Goal: Navigation & Orientation: Understand site structure

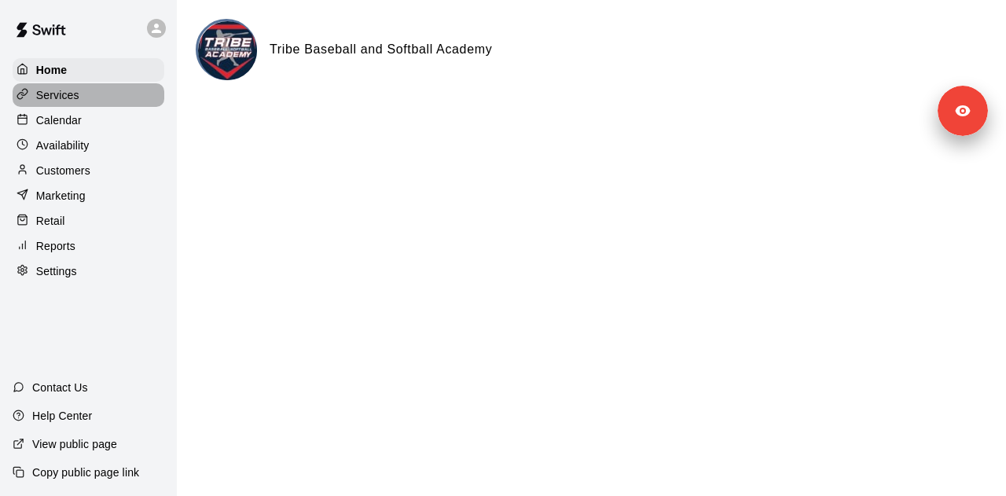
click at [100, 100] on div "Services" at bounding box center [89, 95] width 152 height 24
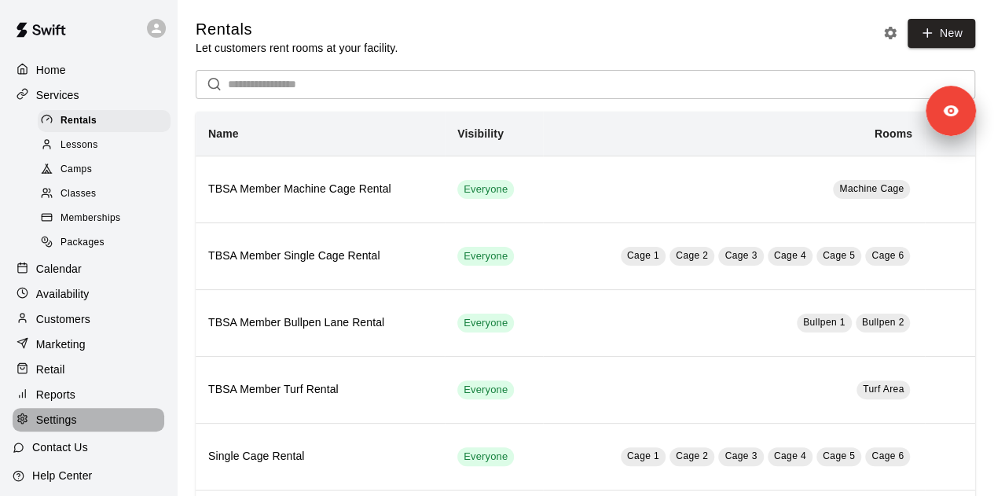
click at [96, 428] on div "Settings" at bounding box center [89, 420] width 152 height 24
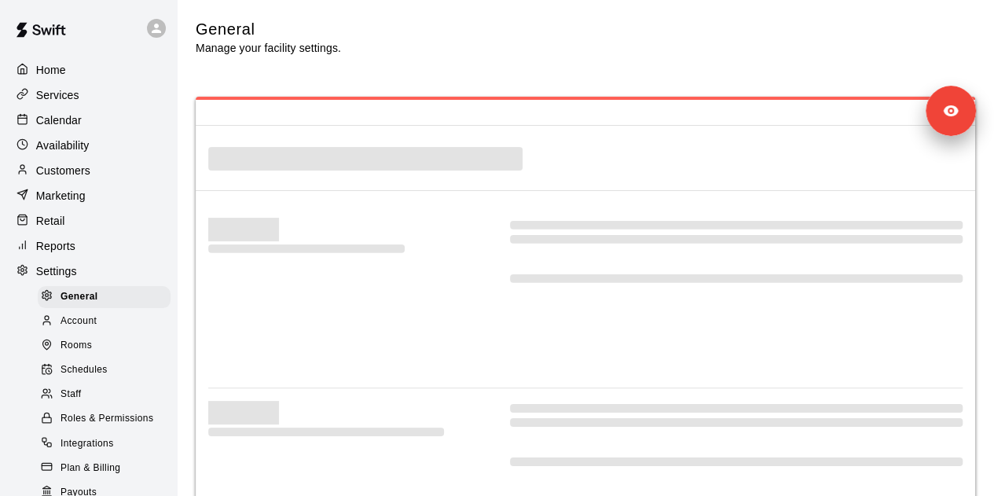
select select "**"
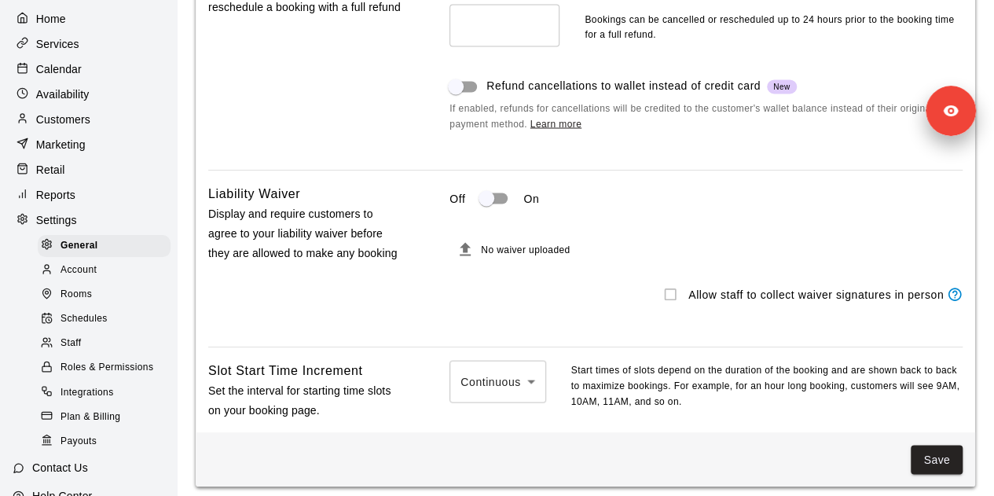
scroll to position [49, 0]
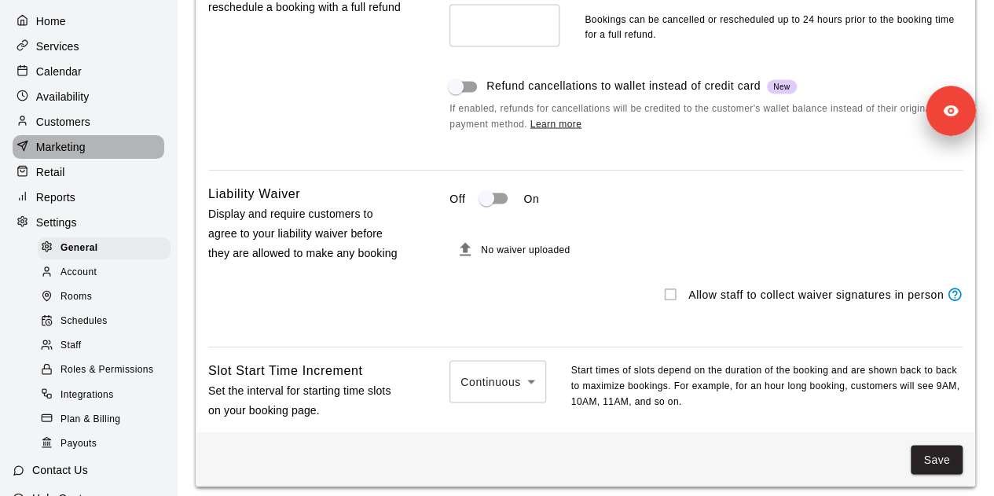
click at [112, 158] on div "Marketing" at bounding box center [89, 147] width 152 height 24
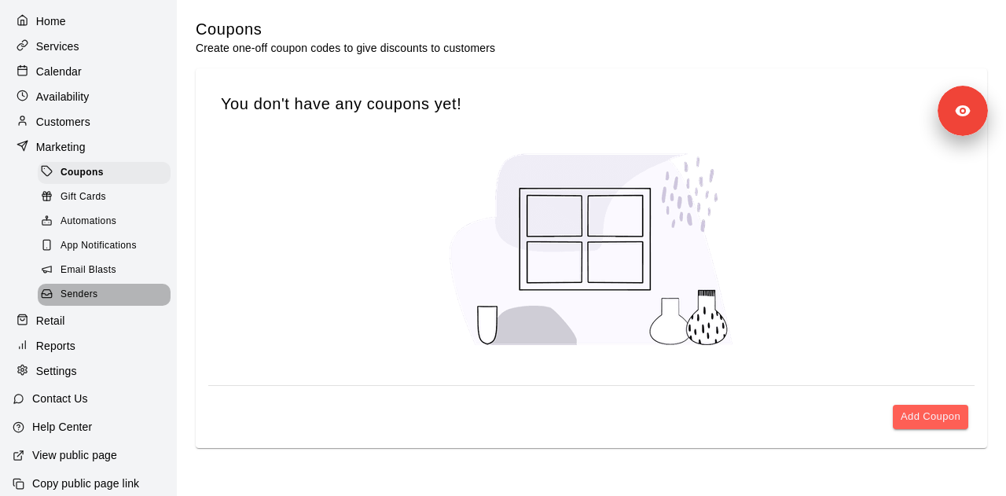
click at [110, 306] on div "Senders" at bounding box center [104, 295] width 133 height 22
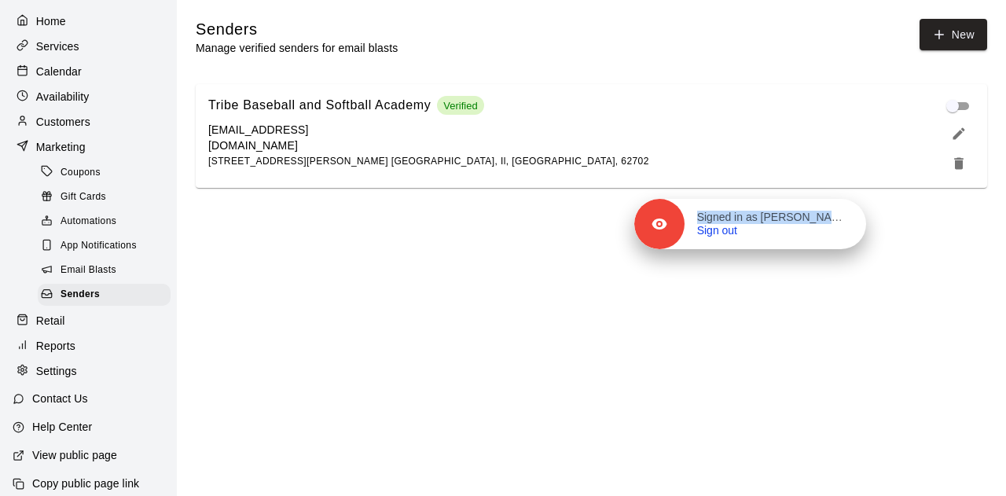
drag, startPoint x: 954, startPoint y: 122, endPoint x: 820, endPoint y: 256, distance: 189.5
click at [820, 238] on div "Signed in as [PERSON_NAME] Sign out" at bounding box center [775, 225] width 182 height 28
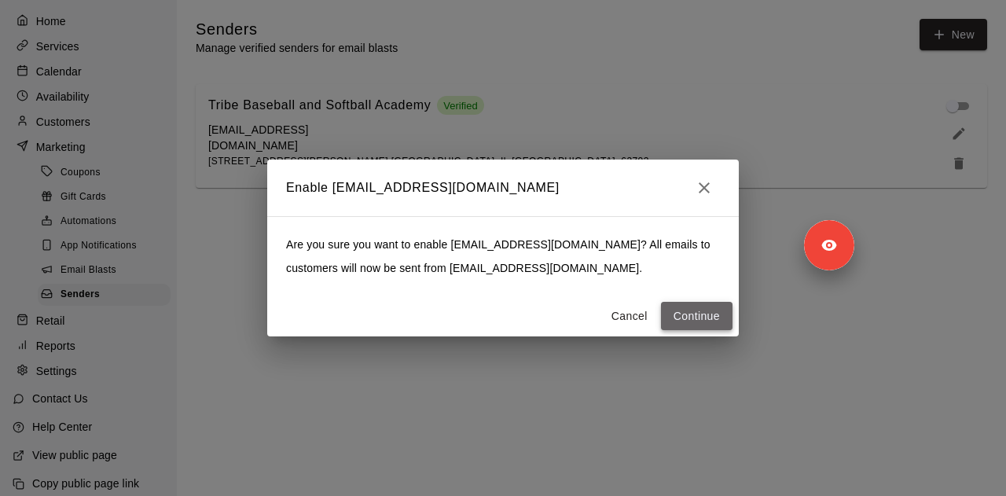
click at [691, 321] on button "Continue" at bounding box center [697, 316] width 72 height 29
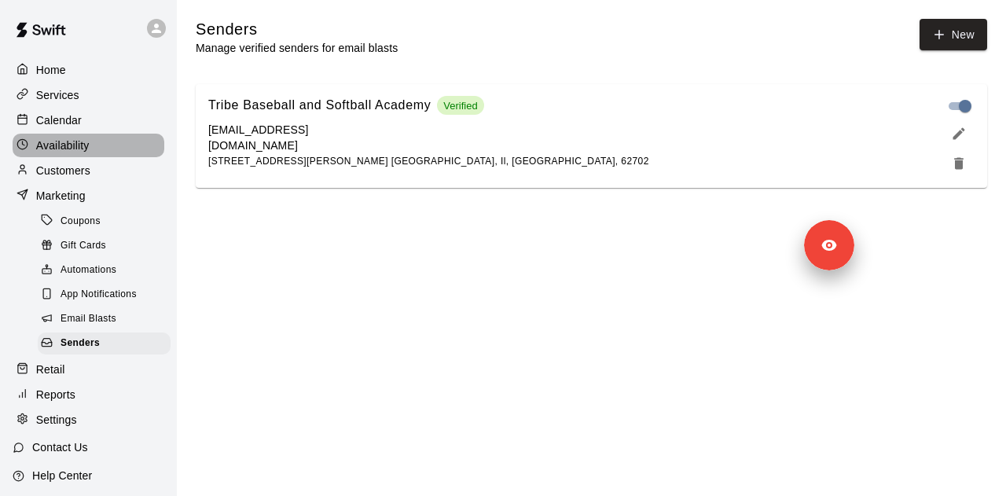
click at [97, 156] on div "Availability" at bounding box center [89, 146] width 152 height 24
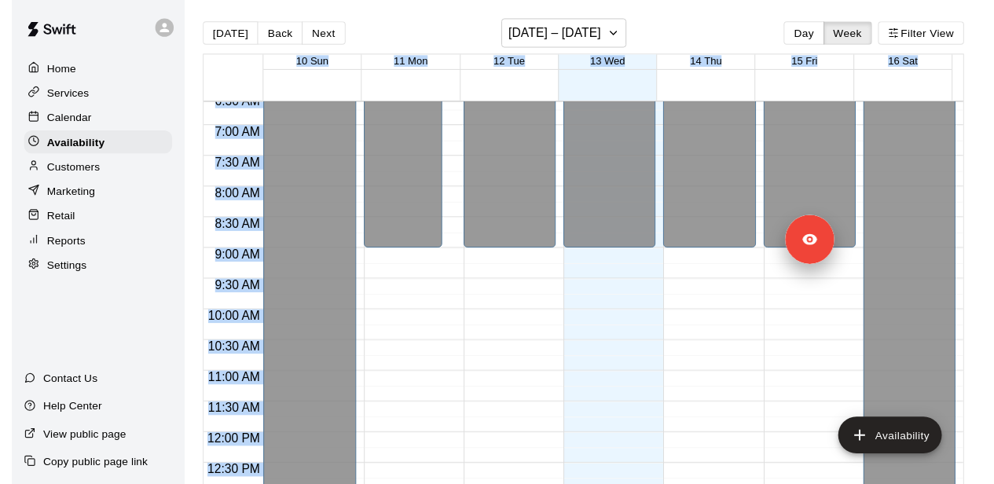
scroll to position [415, 0]
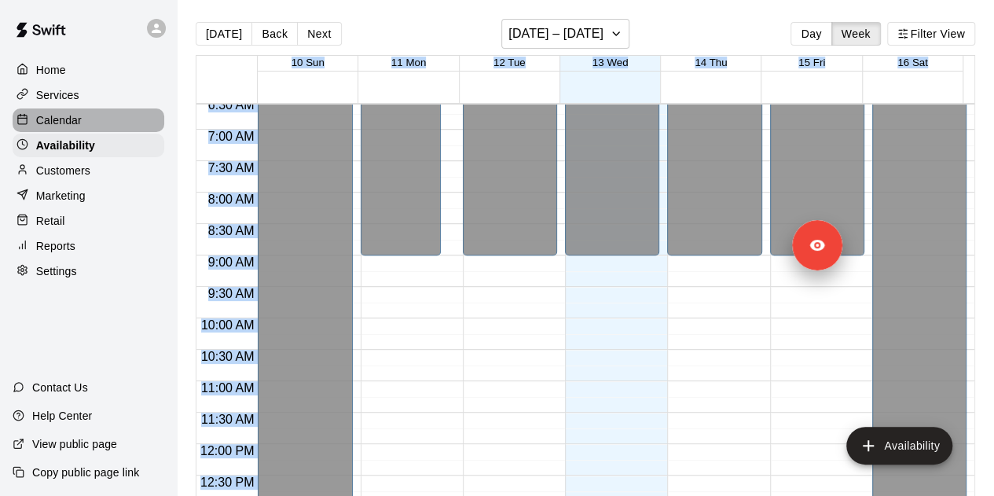
click at [68, 117] on p "Calendar" at bounding box center [59, 120] width 46 height 16
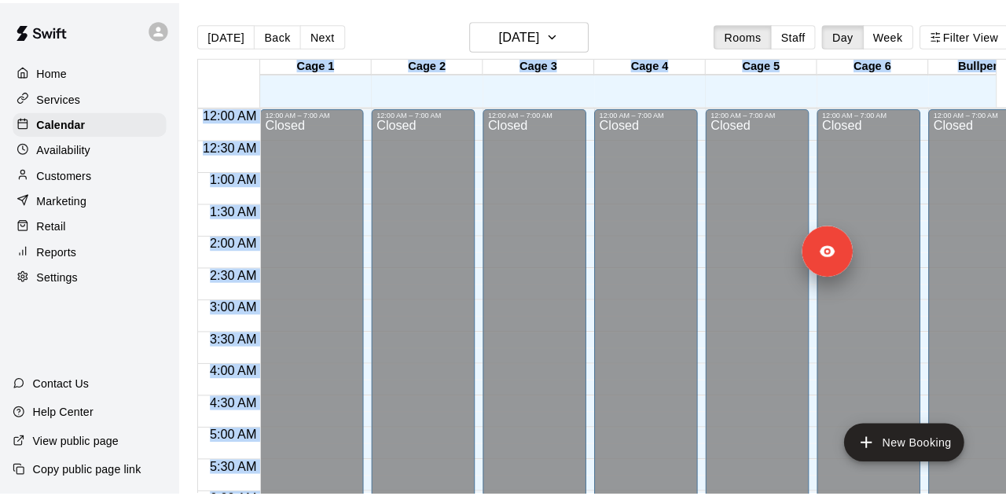
scroll to position [1051, 0]
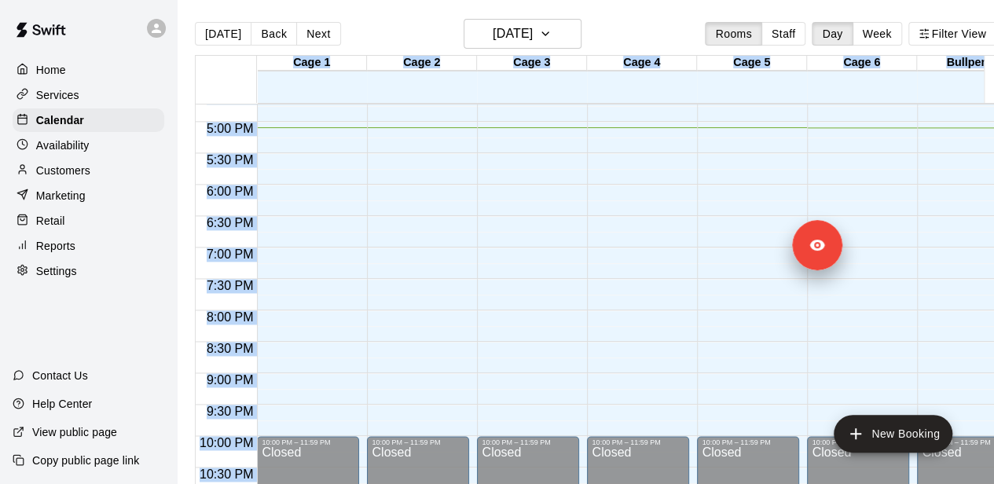
click at [80, 90] on div "Services" at bounding box center [89, 95] width 152 height 24
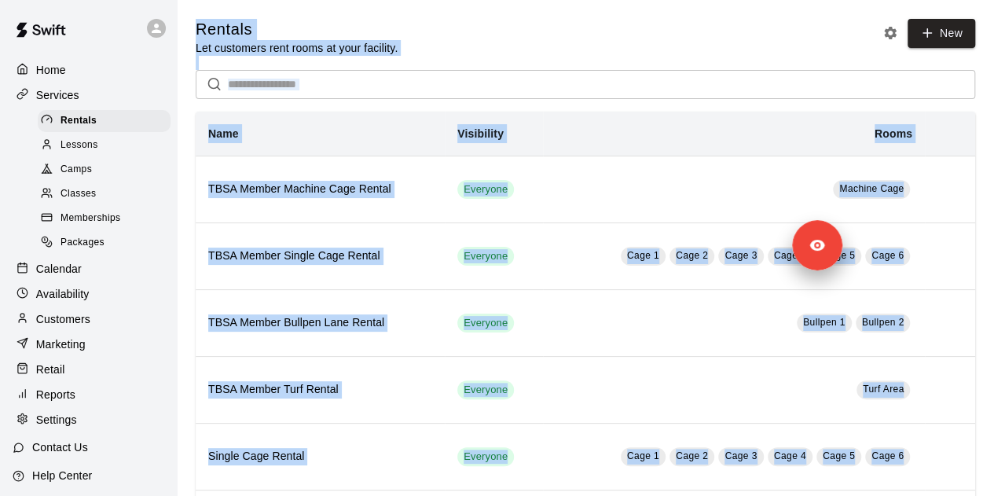
click at [429, 62] on div "Rentals Let customers rent rooms at your facility. New ​ Name Visibility Rooms …" at bounding box center [585, 321] width 779 height 604
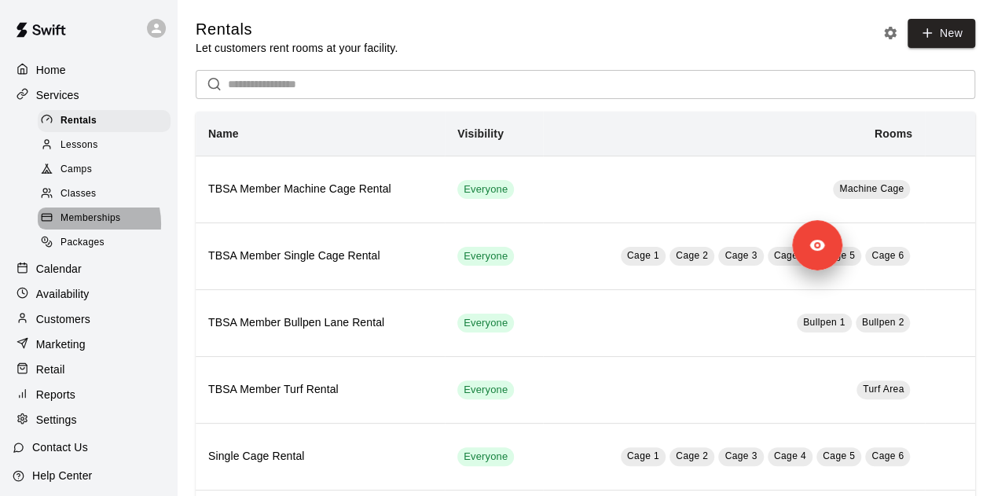
click at [85, 226] on span "Memberships" at bounding box center [91, 219] width 60 height 16
